Goal: Information Seeking & Learning: Learn about a topic

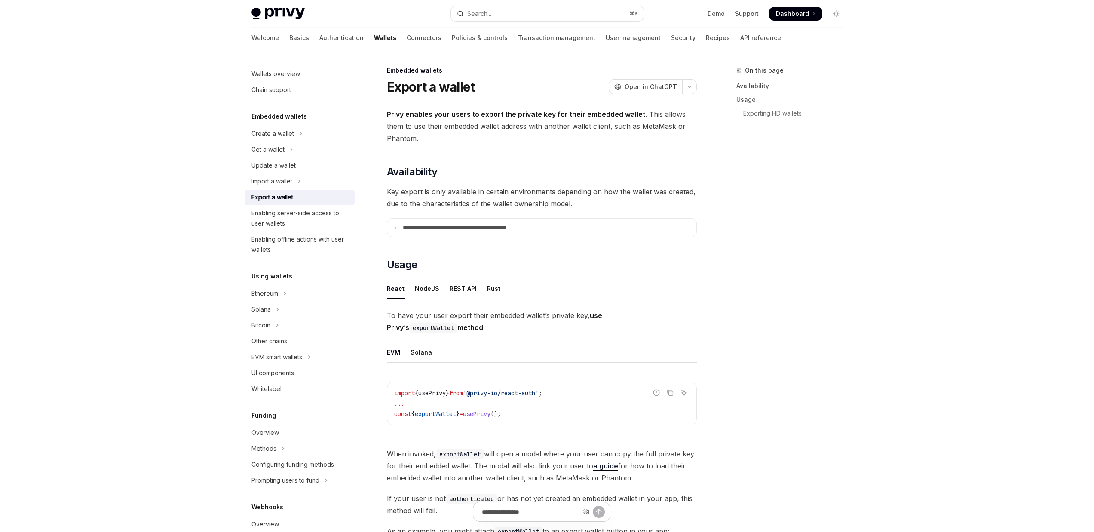
scroll to position [540, 0]
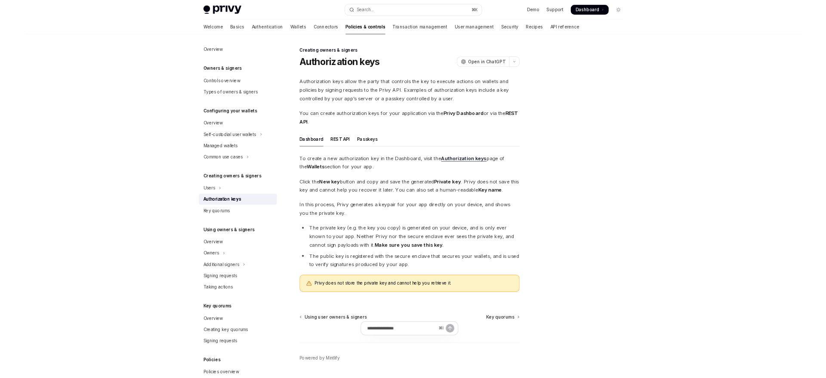
scroll to position [25, 0]
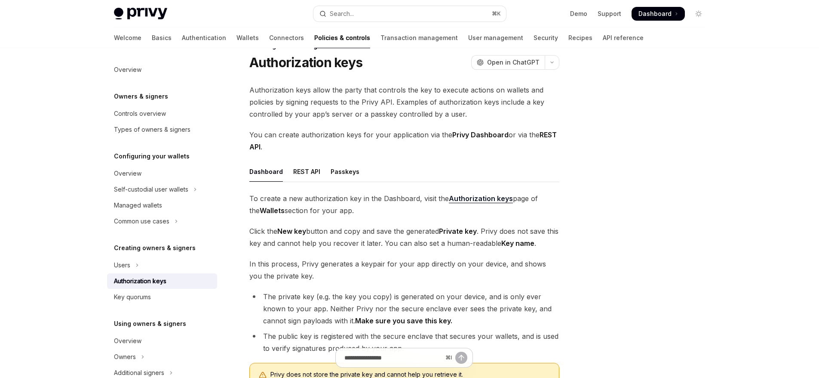
type textarea "*"
